Goal: Task Accomplishment & Management: Manage account settings

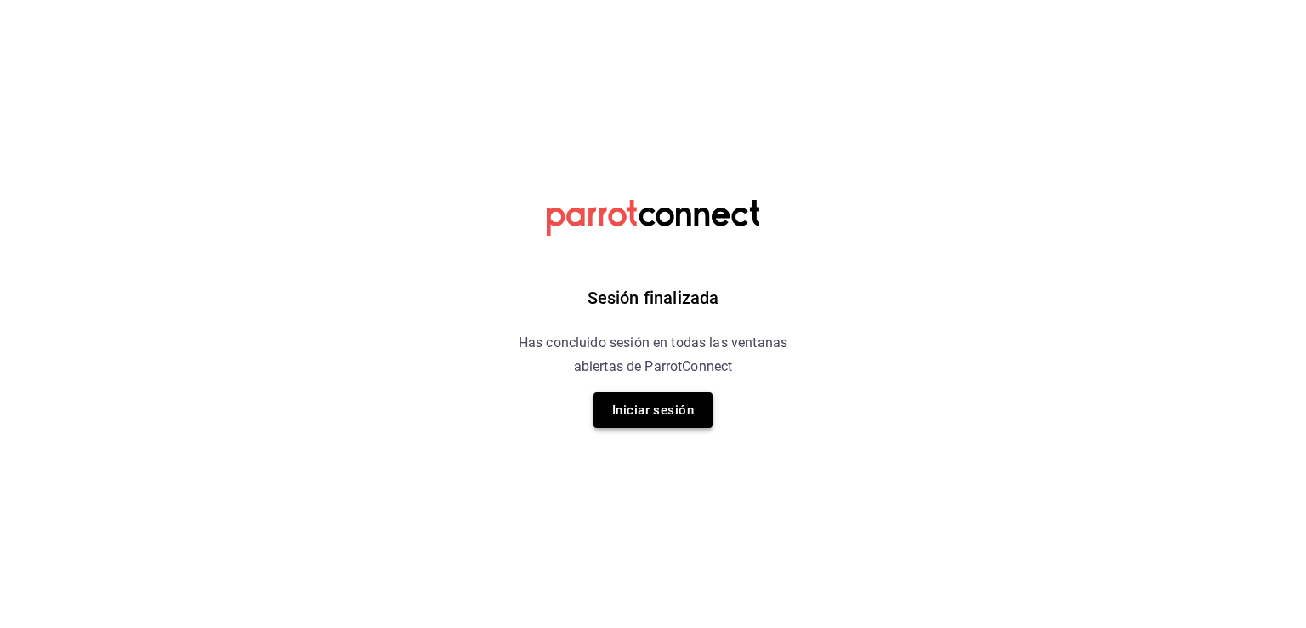
click at [657, 406] on button "Iniciar sesión" at bounding box center [653, 410] width 119 height 36
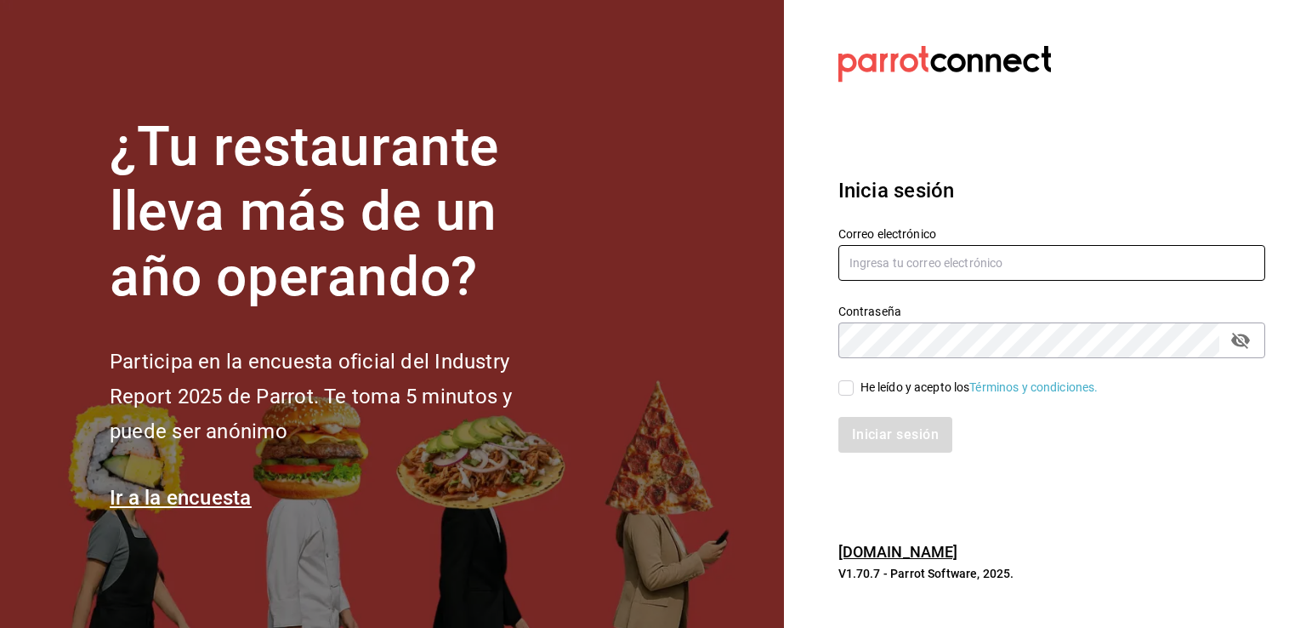
type input "[EMAIL_ADDRESS][DOMAIN_NAME]"
click at [850, 386] on input "He leído y acepto los Términos y condiciones." at bounding box center [845, 387] width 15 height 15
checkbox input "true"
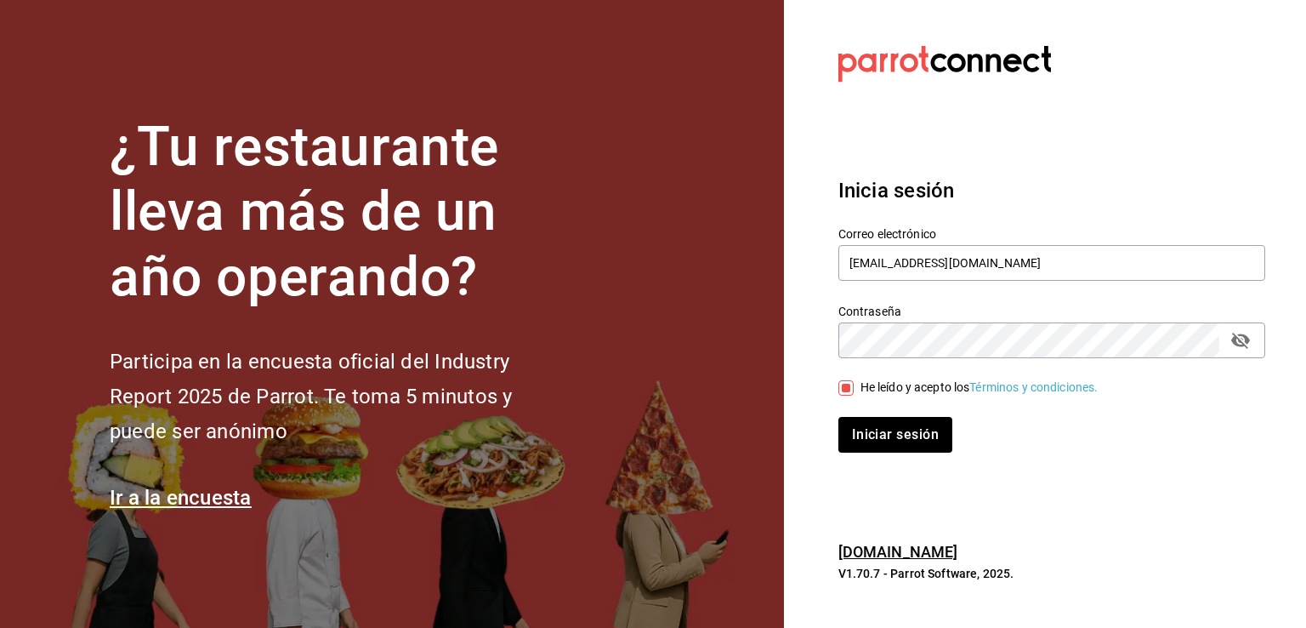
click at [862, 415] on div "Iniciar sesión" at bounding box center [1041, 424] width 447 height 56
click at [882, 436] on button "Iniciar sesión" at bounding box center [896, 435] width 116 height 36
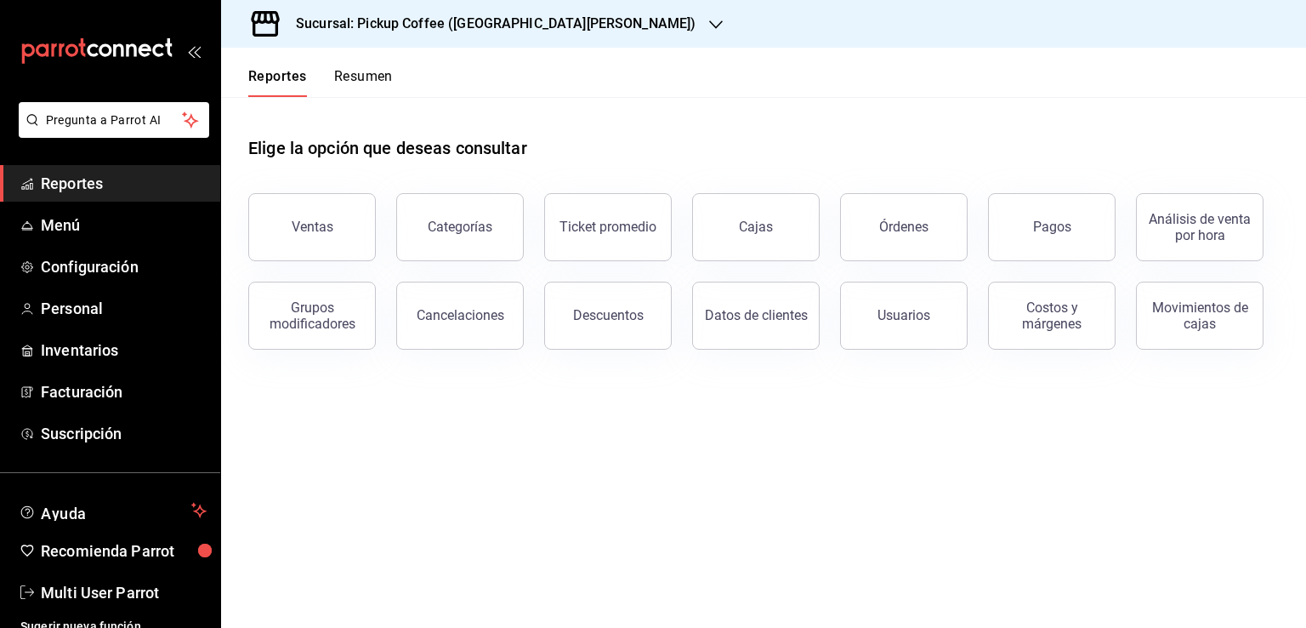
click at [361, 79] on button "Resumen" at bounding box center [363, 82] width 59 height 29
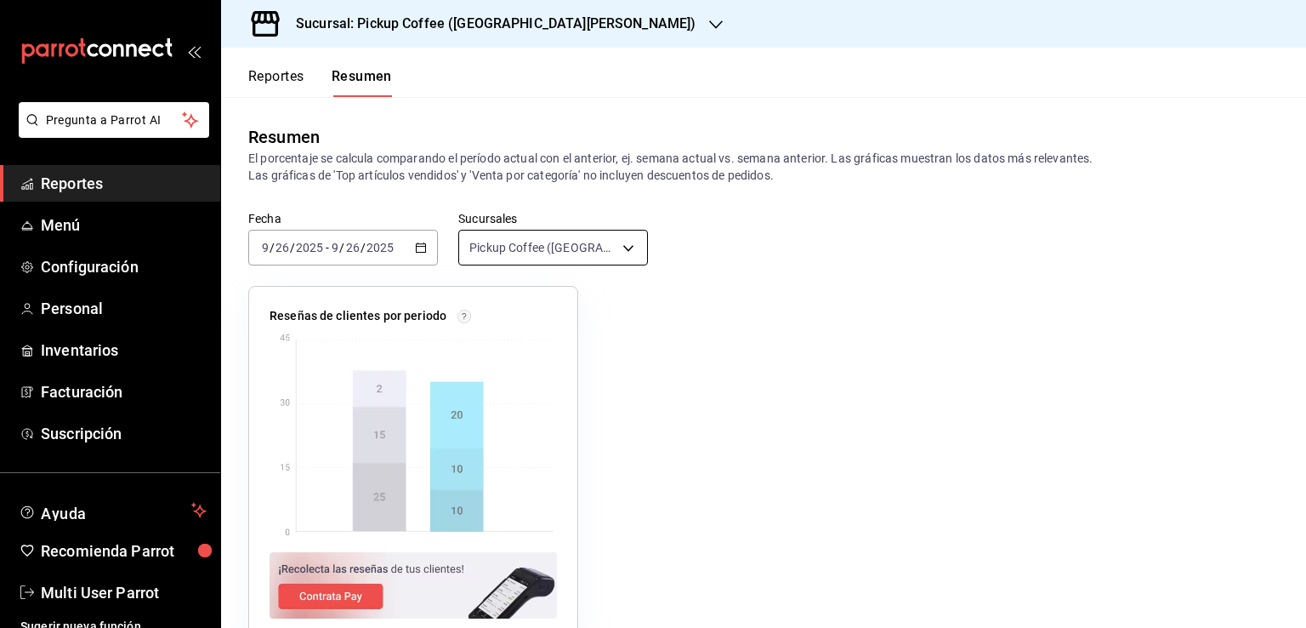
click at [623, 246] on body "Pregunta a Parrot AI Reportes Menú Configuración Personal Inventarios Facturaci…" at bounding box center [653, 314] width 1306 height 628
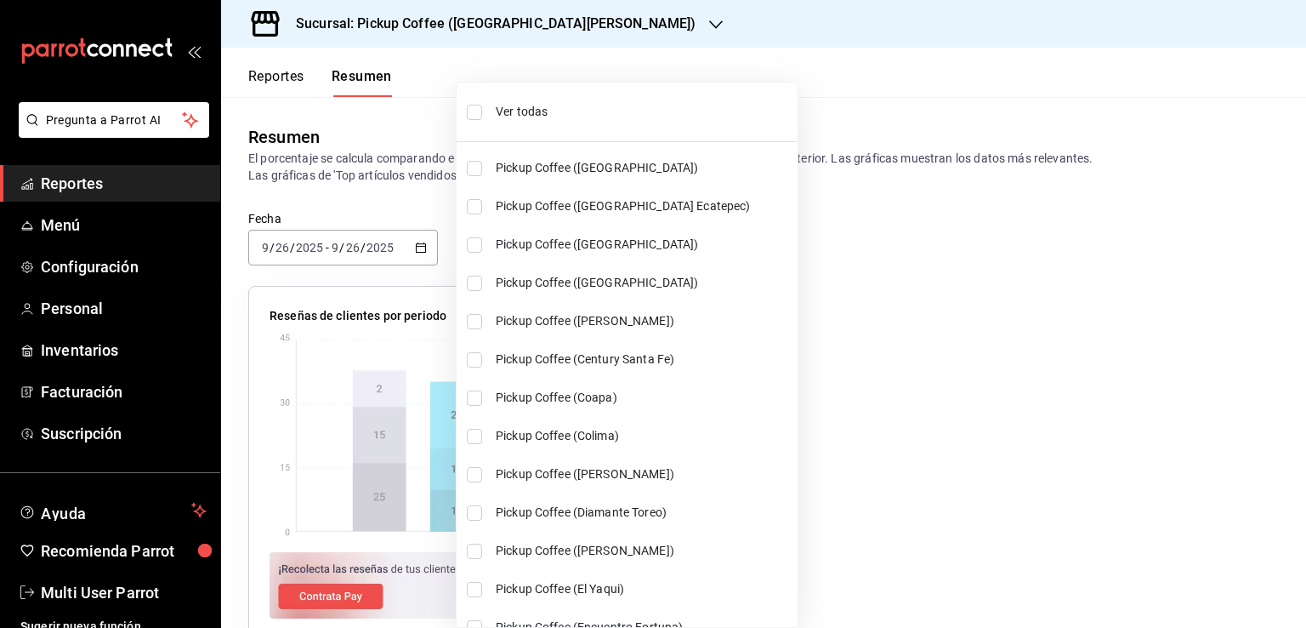
click at [537, 109] on span "Ver todas" at bounding box center [643, 112] width 295 height 18
type input "[object Object],[object Object],[object Object],[object Object],[object Object]…"
checkbox input "true"
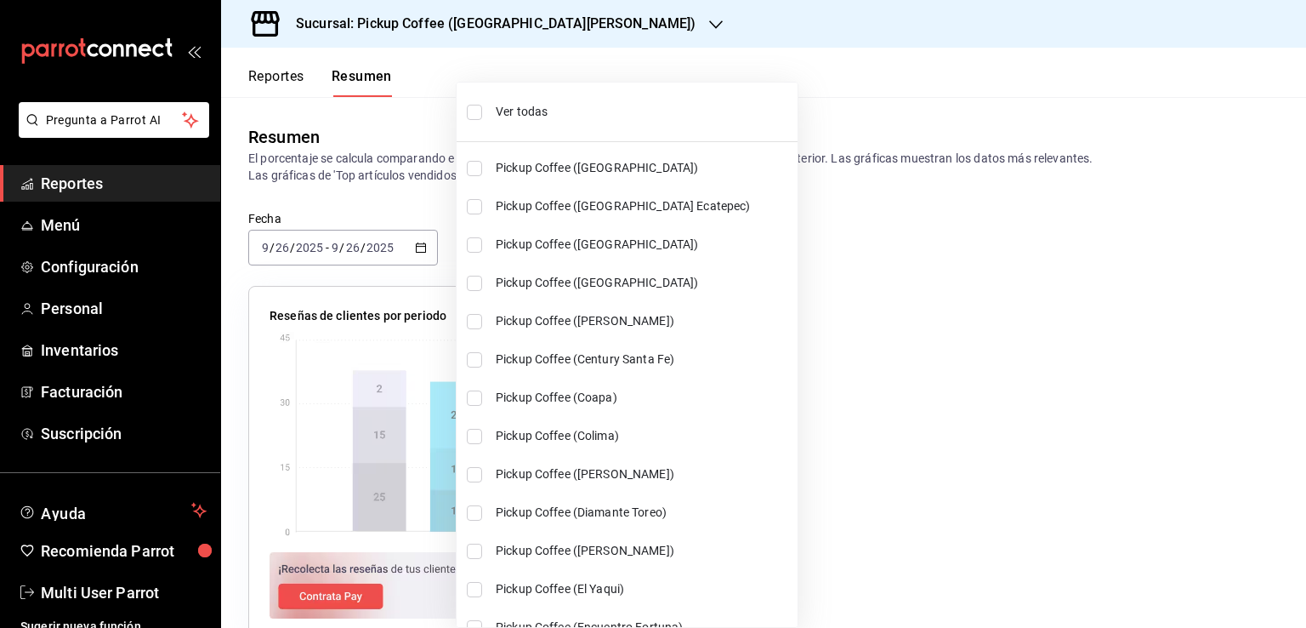
checkbox input "true"
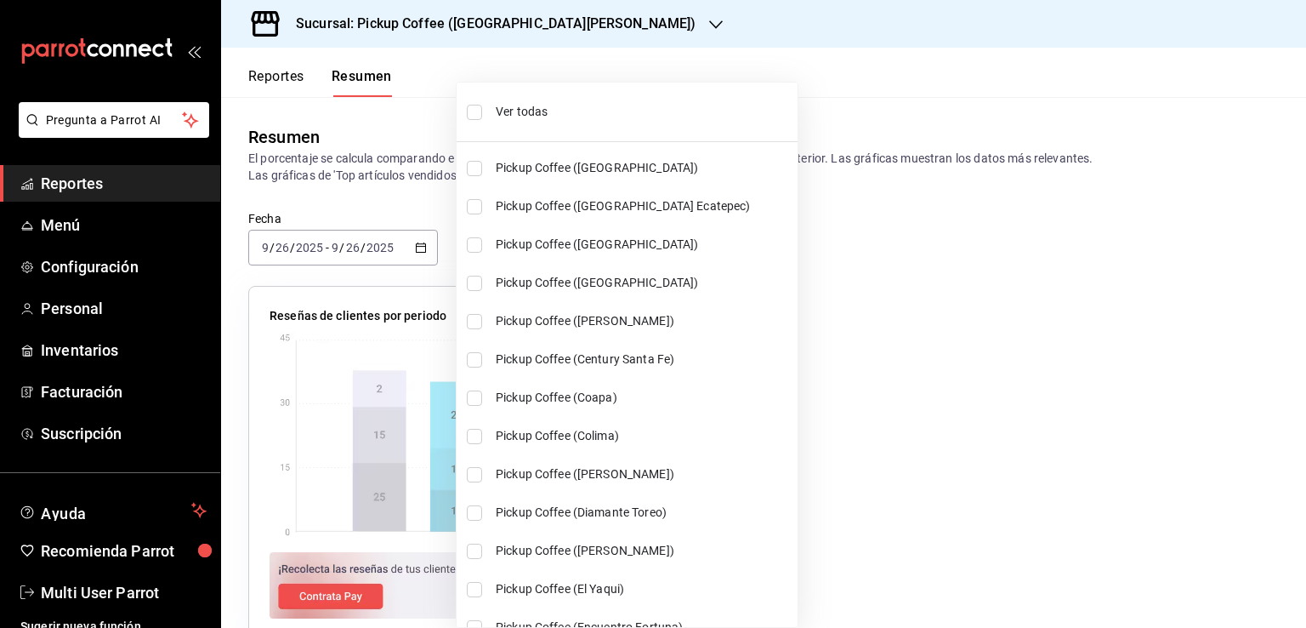
checkbox input "true"
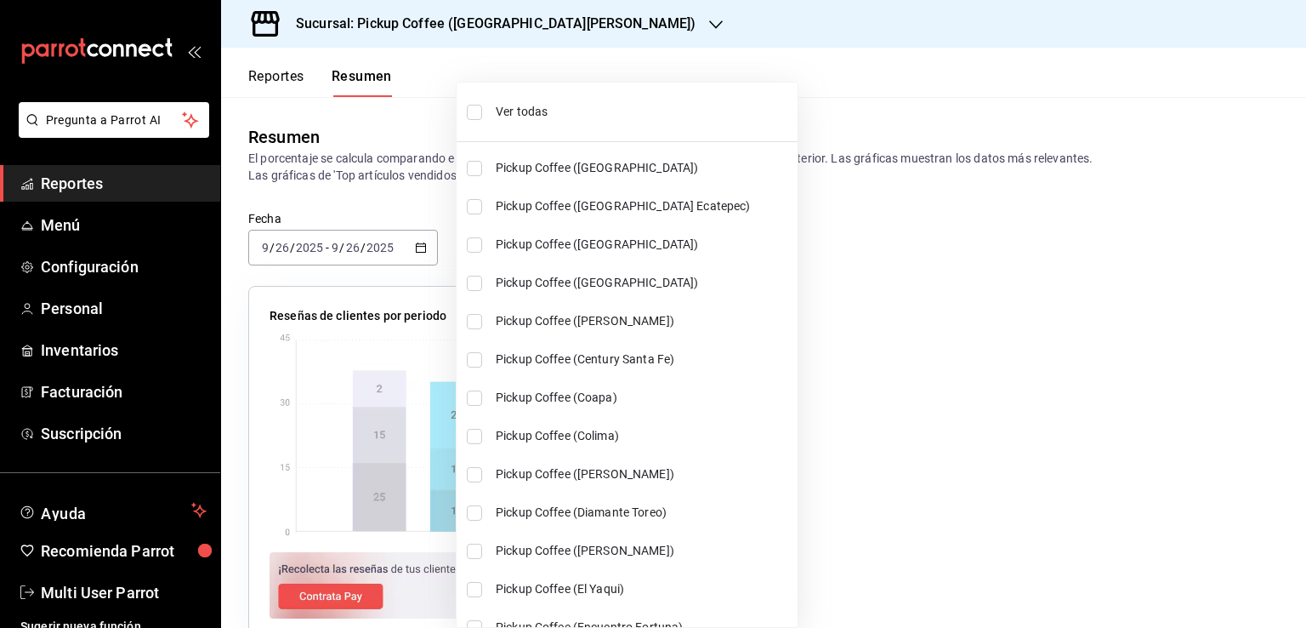
checkbox input "true"
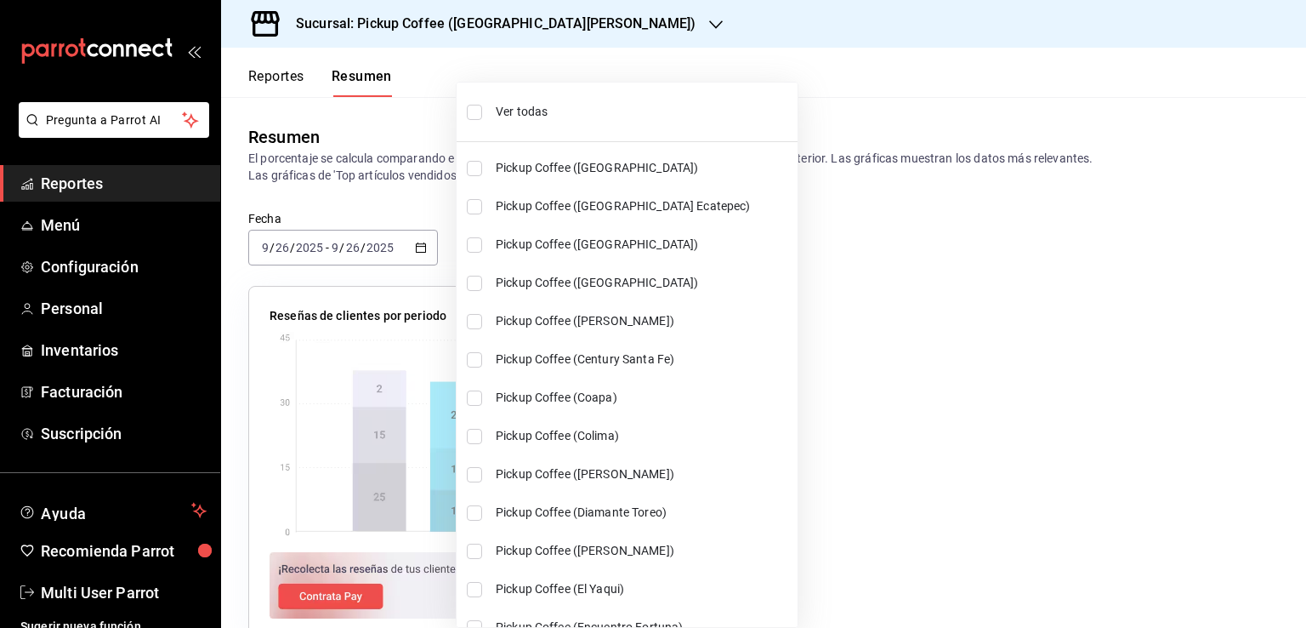
checkbox input "true"
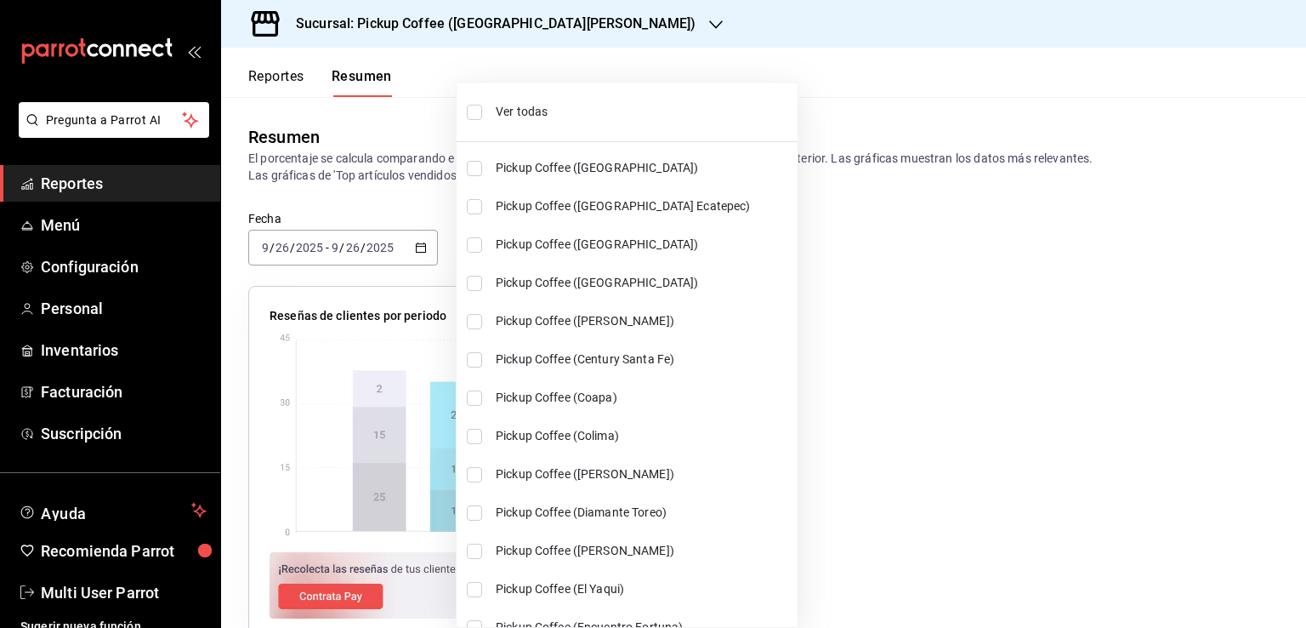
checkbox input "true"
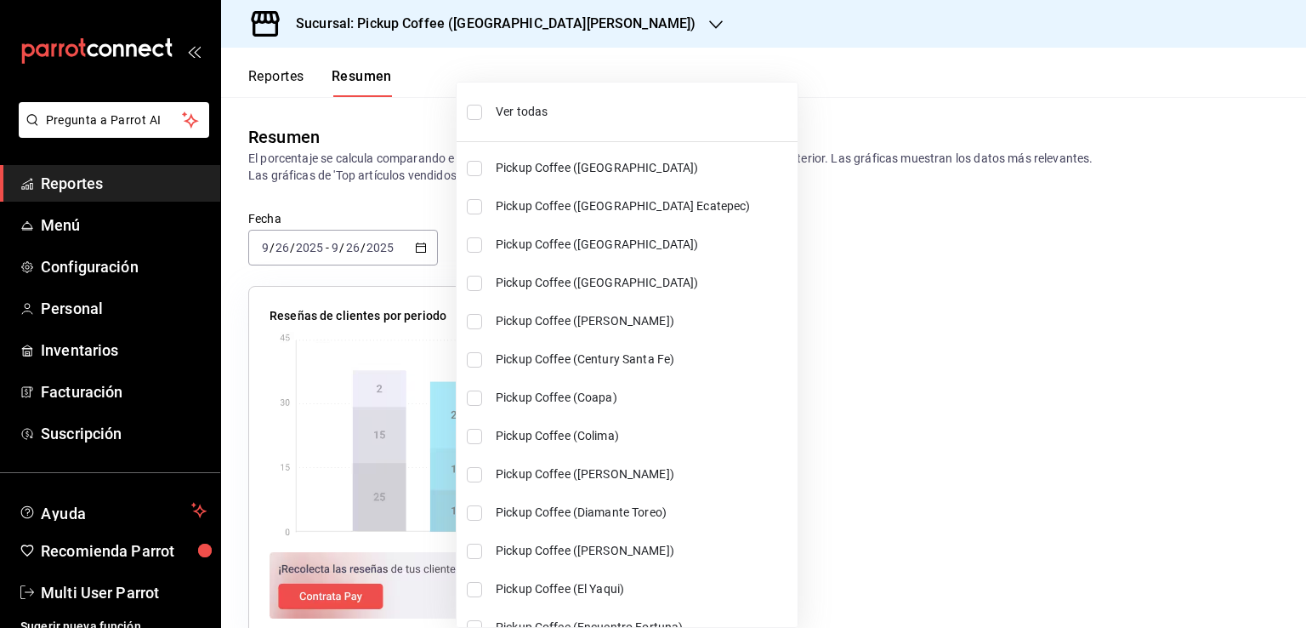
checkbox input "true"
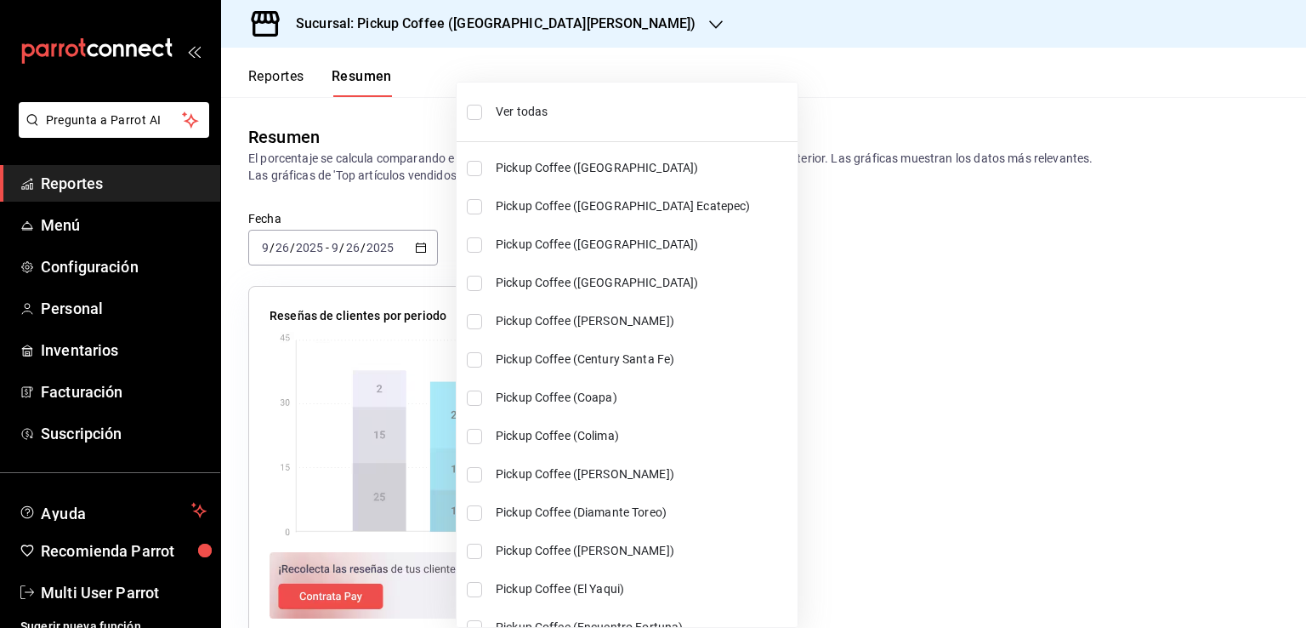
checkbox input "true"
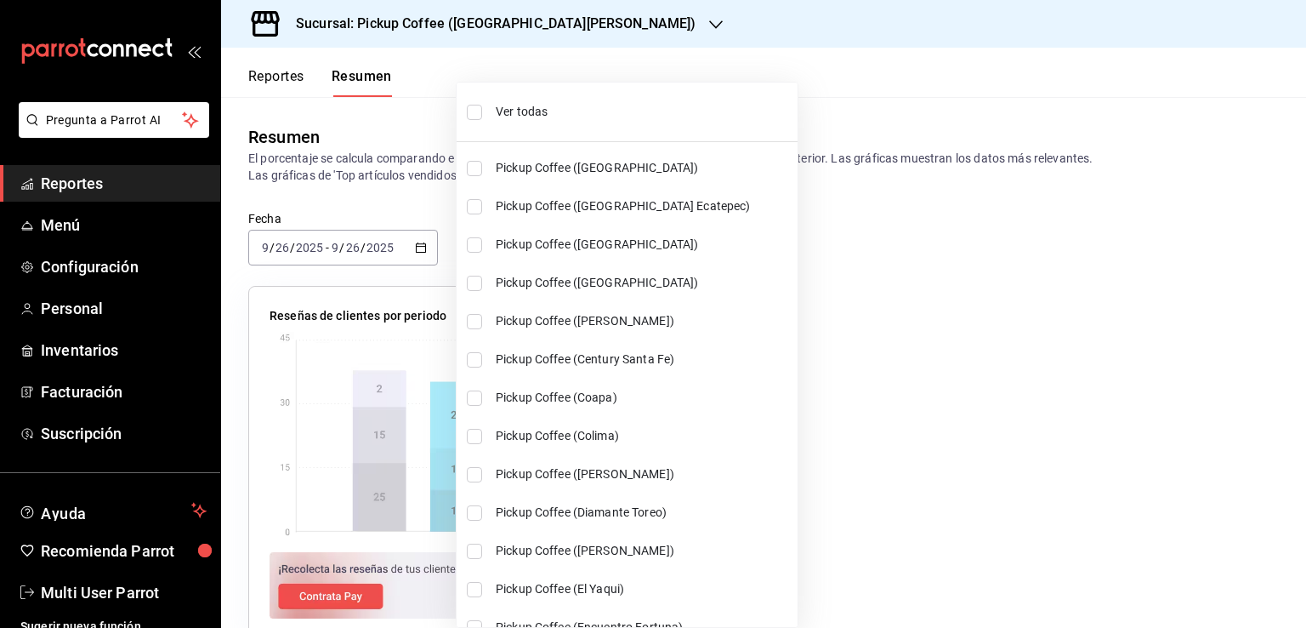
checkbox input "true"
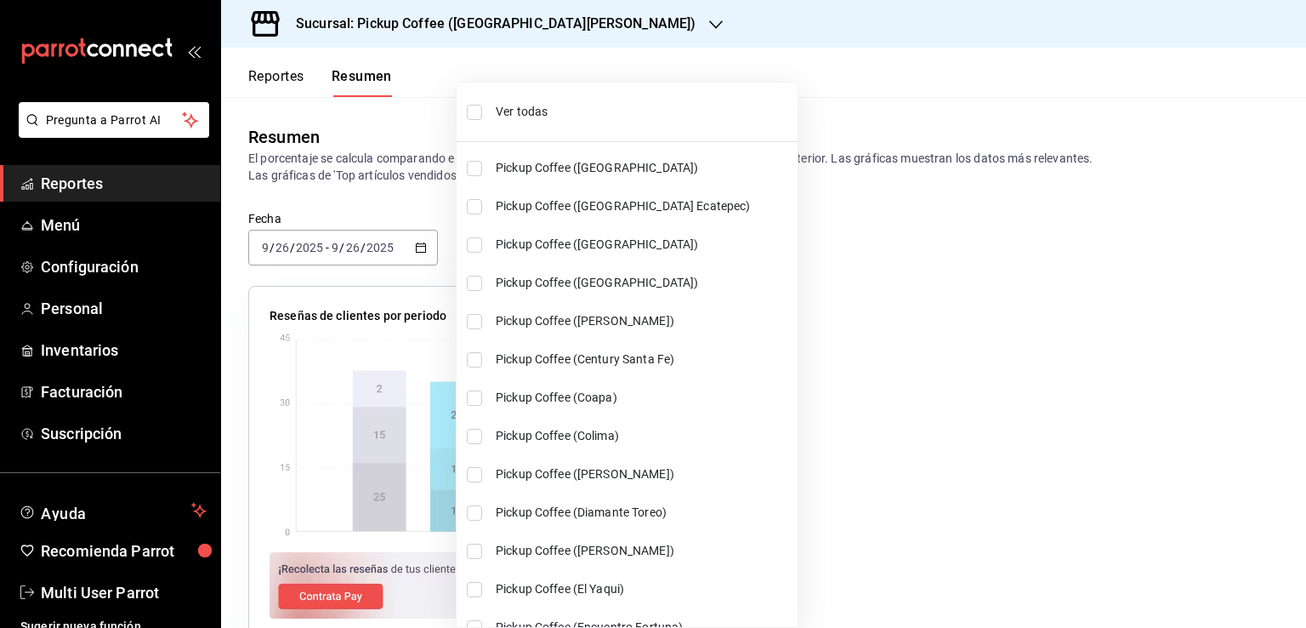
checkbox input "true"
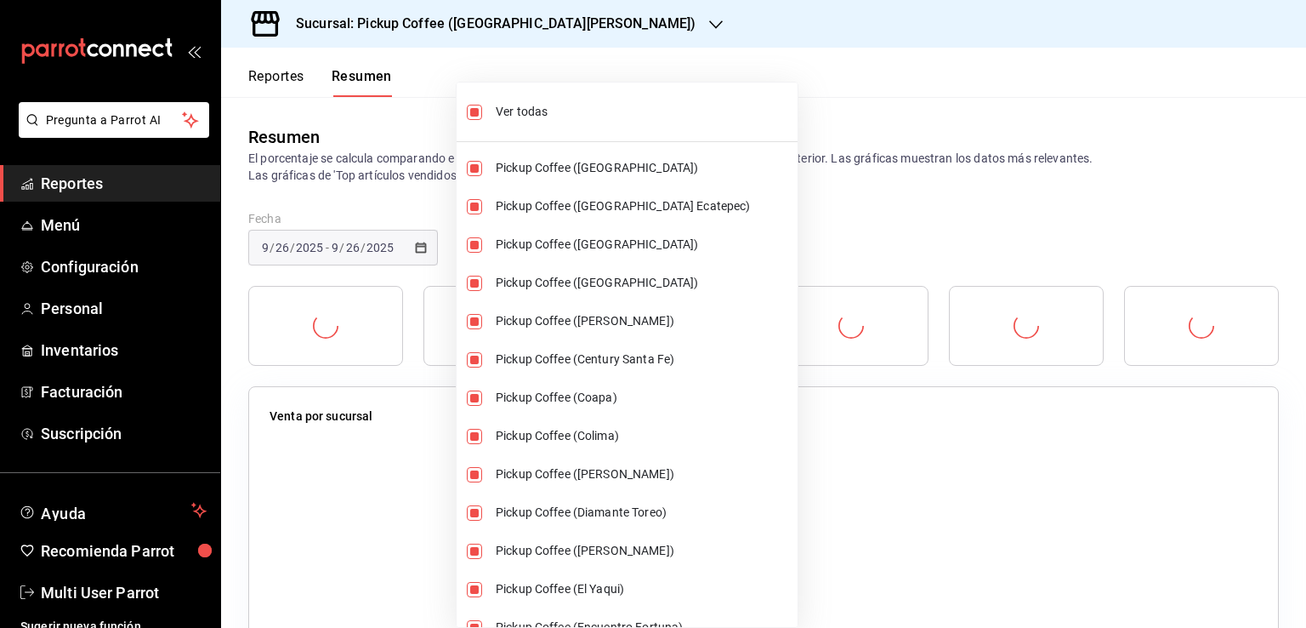
click at [787, 78] on div at bounding box center [653, 314] width 1306 height 628
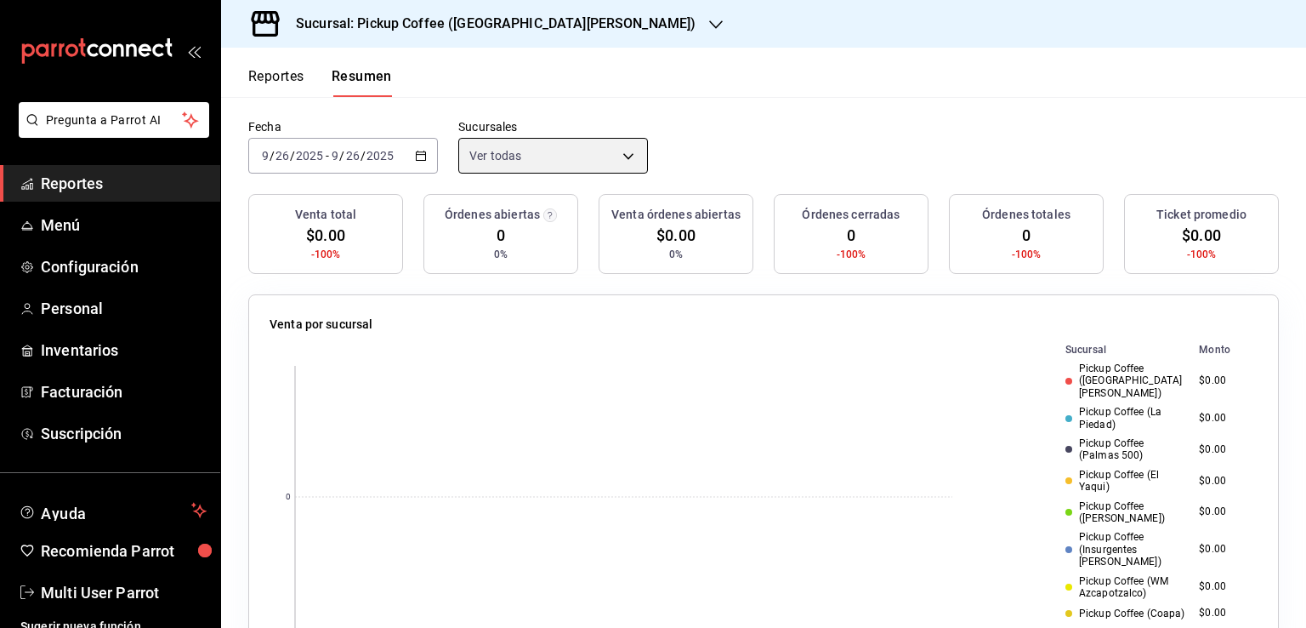
scroll to position [85, 0]
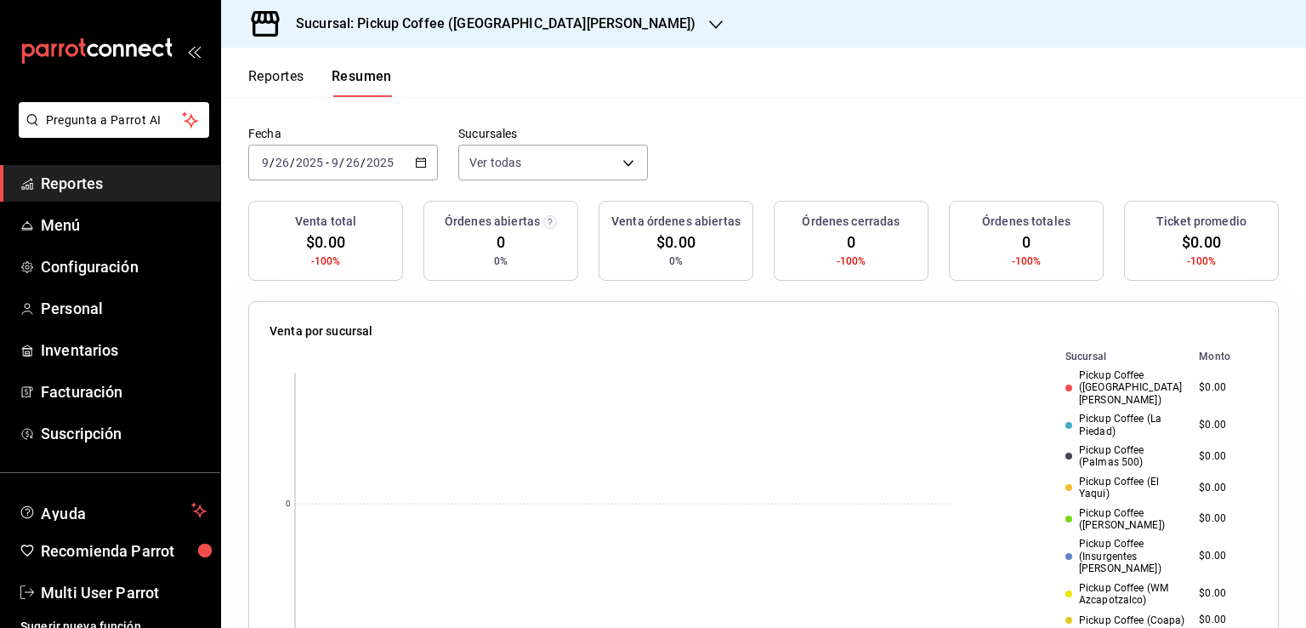
click at [412, 155] on div "2025-09-26 9 / 26 / 2025 - 2025-09-26 9 / 26 / 2025" at bounding box center [343, 163] width 190 height 36
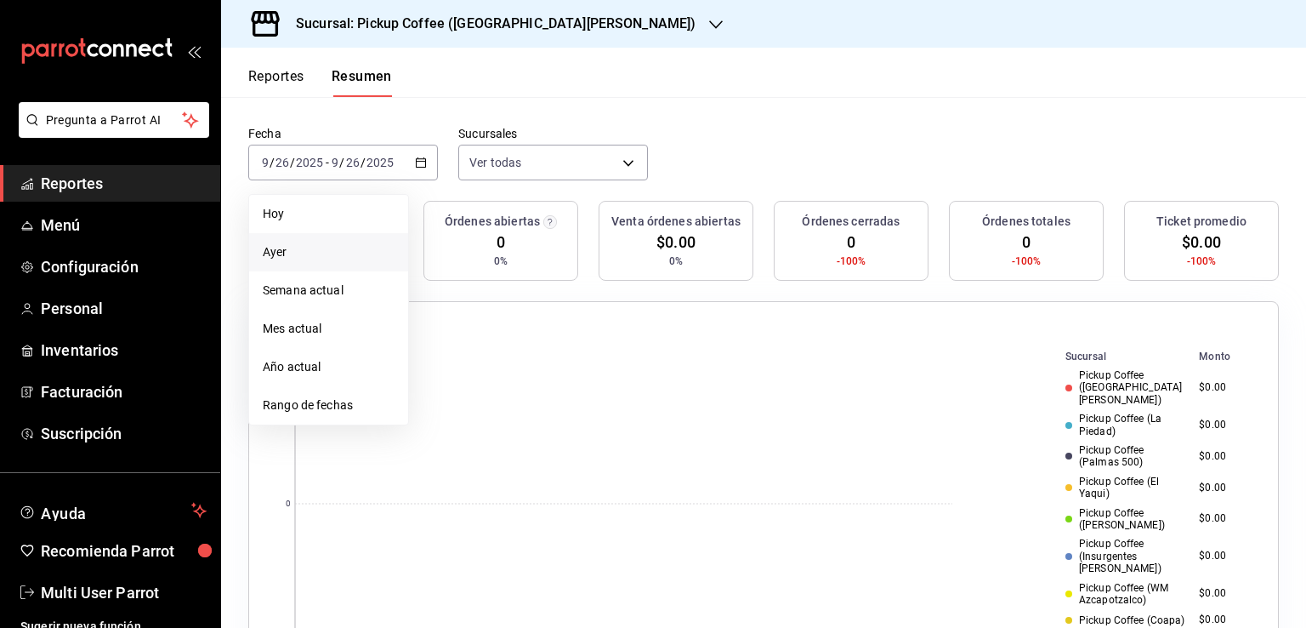
click at [305, 239] on li "Ayer" at bounding box center [328, 252] width 159 height 38
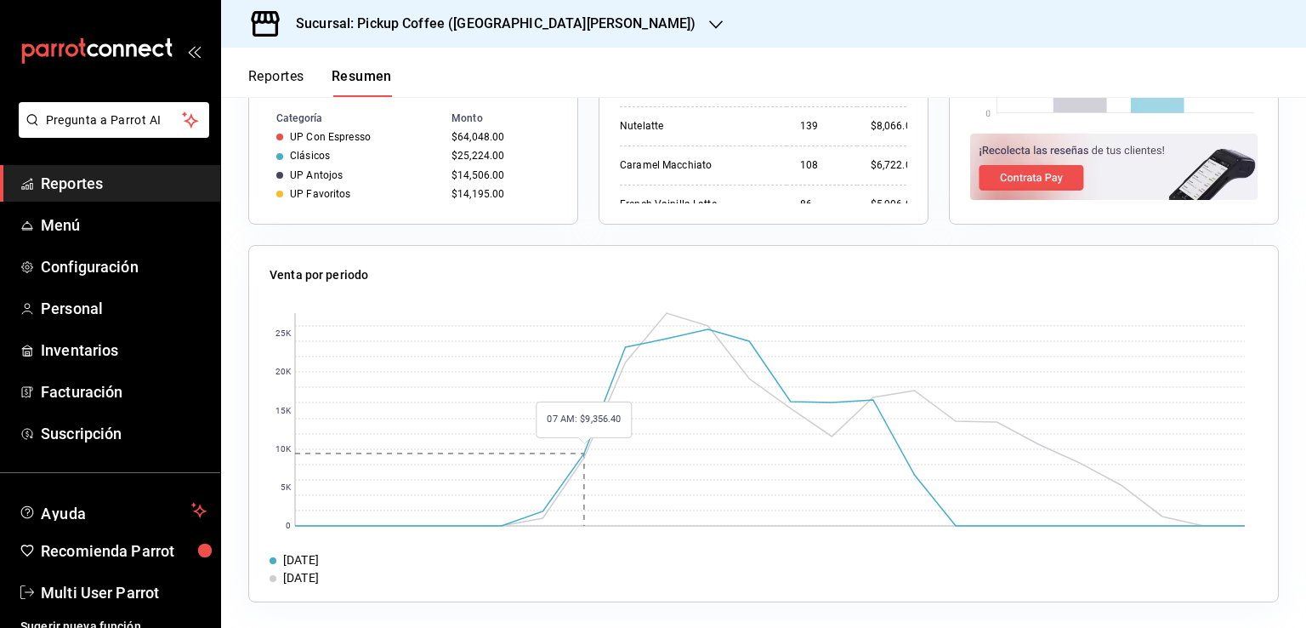
scroll to position [1275, 0]
drag, startPoint x: 767, startPoint y: 358, endPoint x: 772, endPoint y: 368, distance: 11.4
click at [771, 365] on rect at bounding box center [770, 417] width 950 height 213
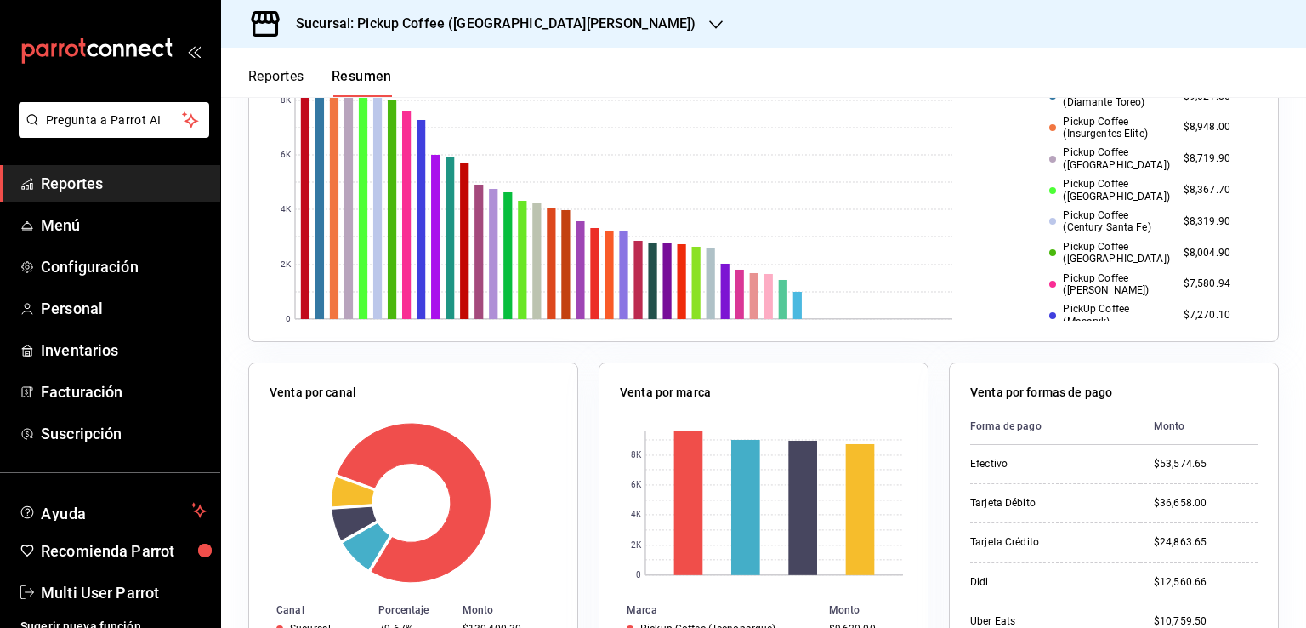
scroll to position [340, 0]
